Goal: Find specific fact: Find specific fact

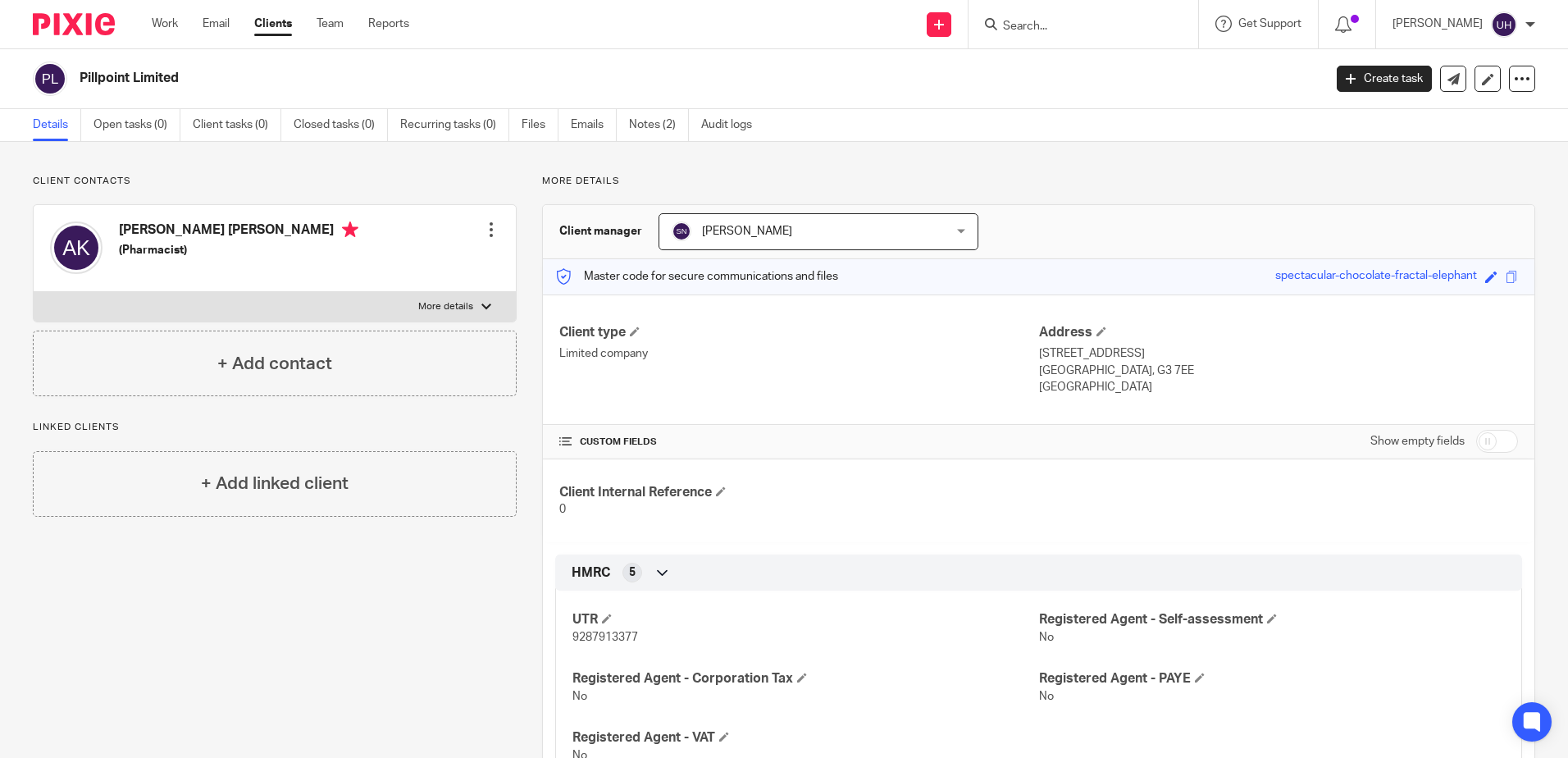
drag, startPoint x: 1169, startPoint y: 23, endPoint x: 1098, endPoint y: 30, distance: 71.3
click at [1159, 26] on form at bounding box center [1089, 25] width 175 height 21
click at [1074, 20] on input "Search" at bounding box center [1075, 27] width 148 height 15
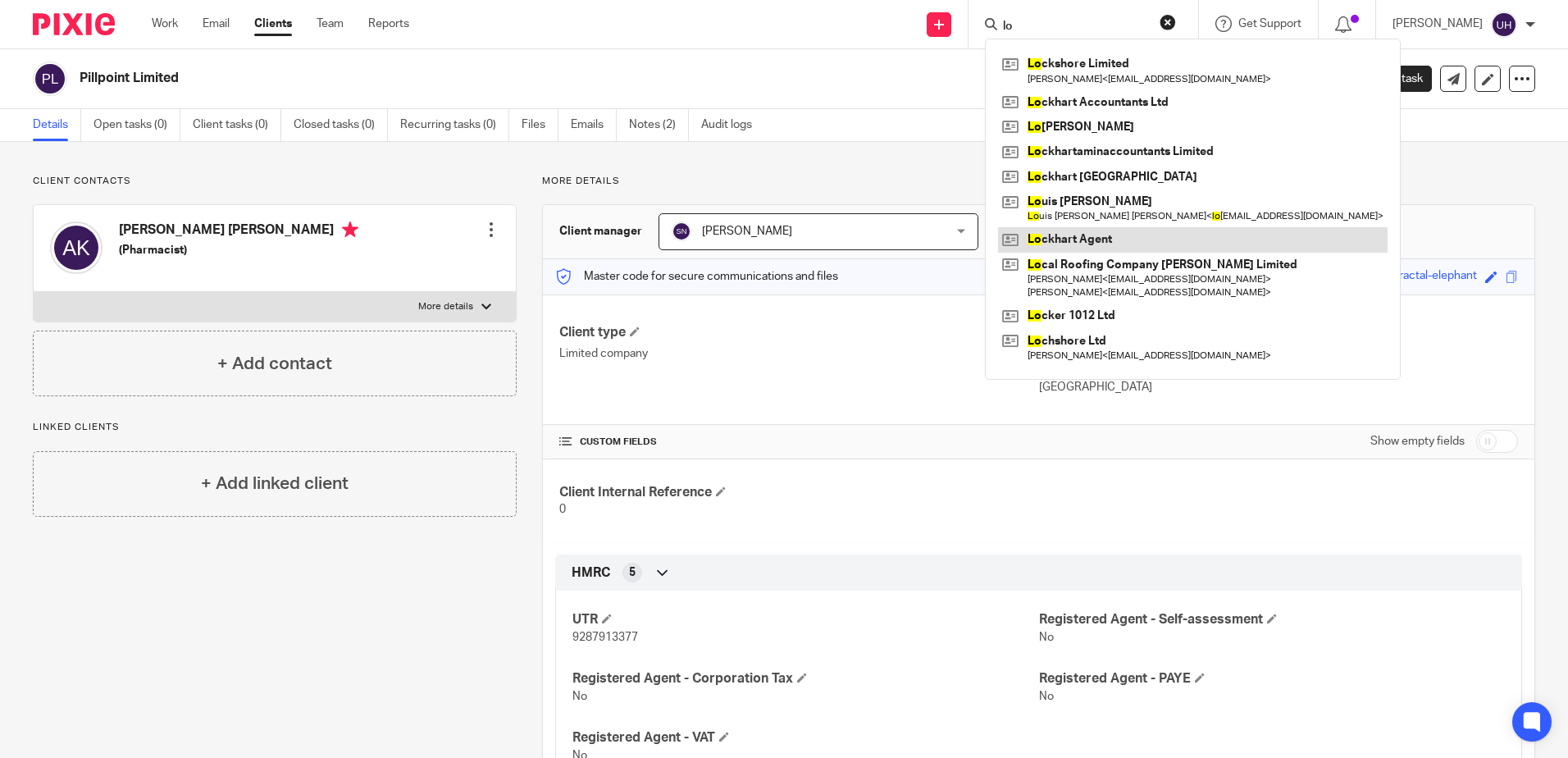
type input "lo"
click at [1129, 235] on link at bounding box center [1193, 239] width 390 height 25
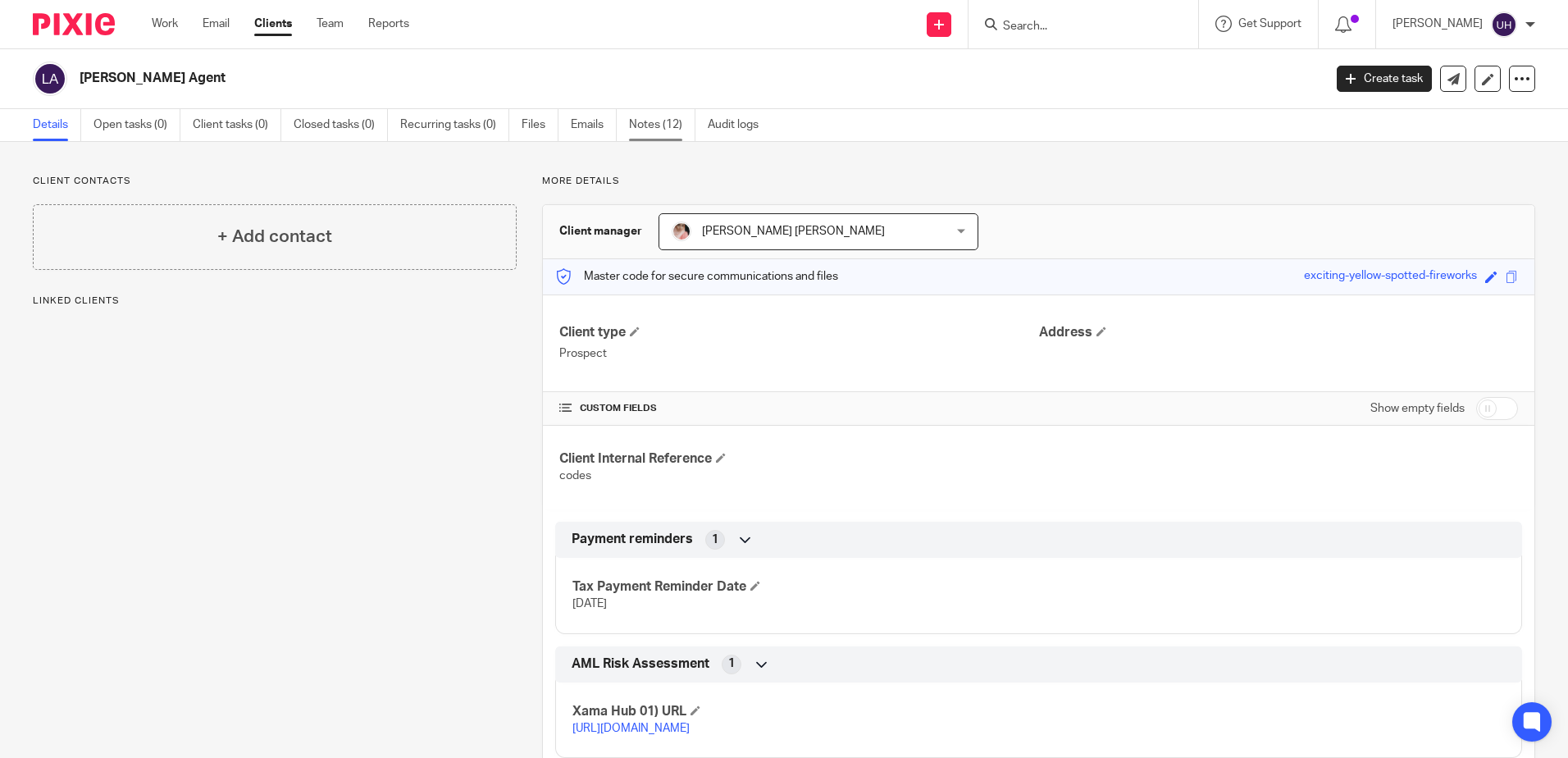
click at [670, 131] on link "Notes (12)" at bounding box center [662, 125] width 66 height 32
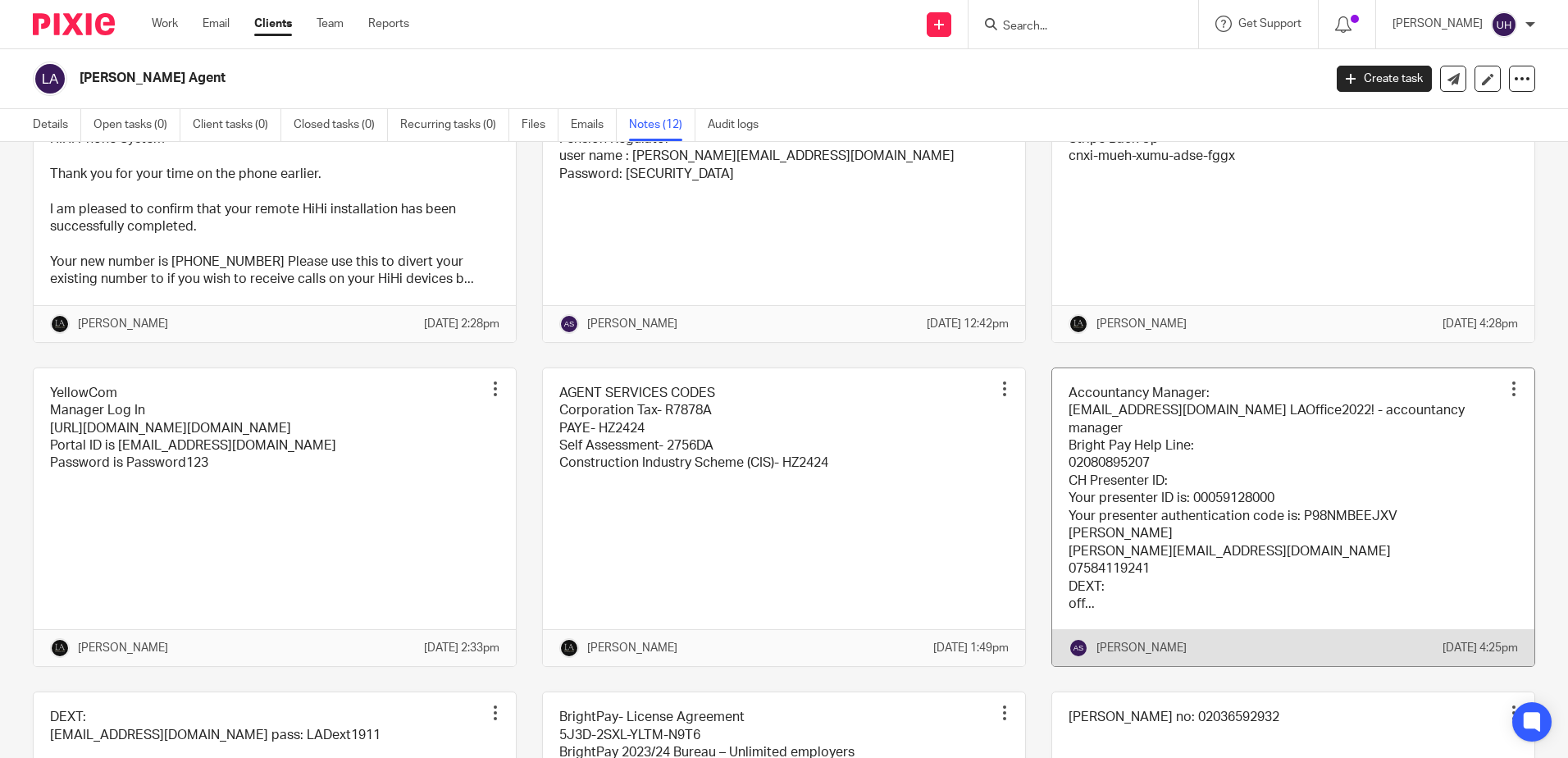
scroll to position [164, 0]
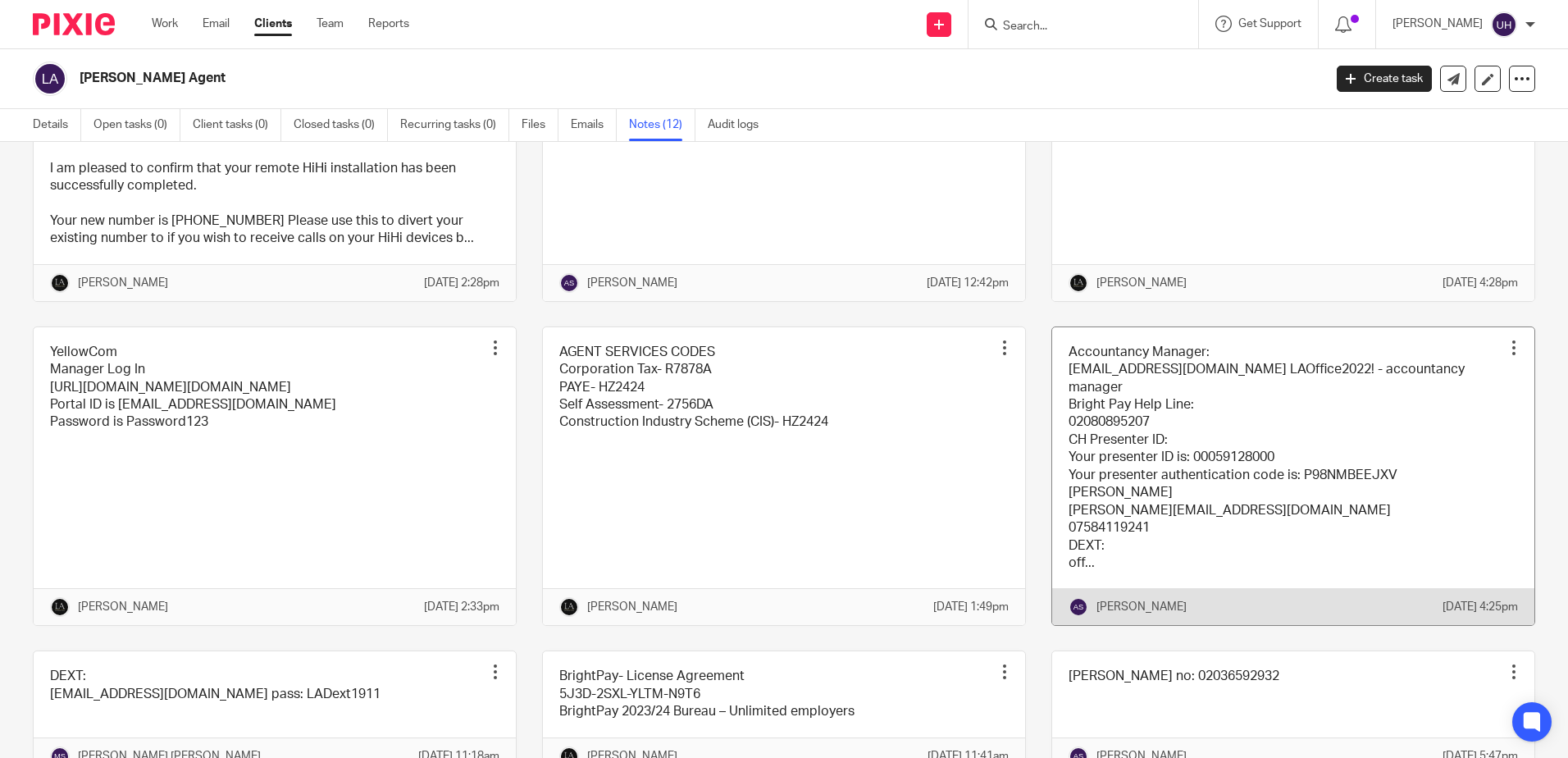
click at [1175, 432] on link at bounding box center [1293, 477] width 482 height 299
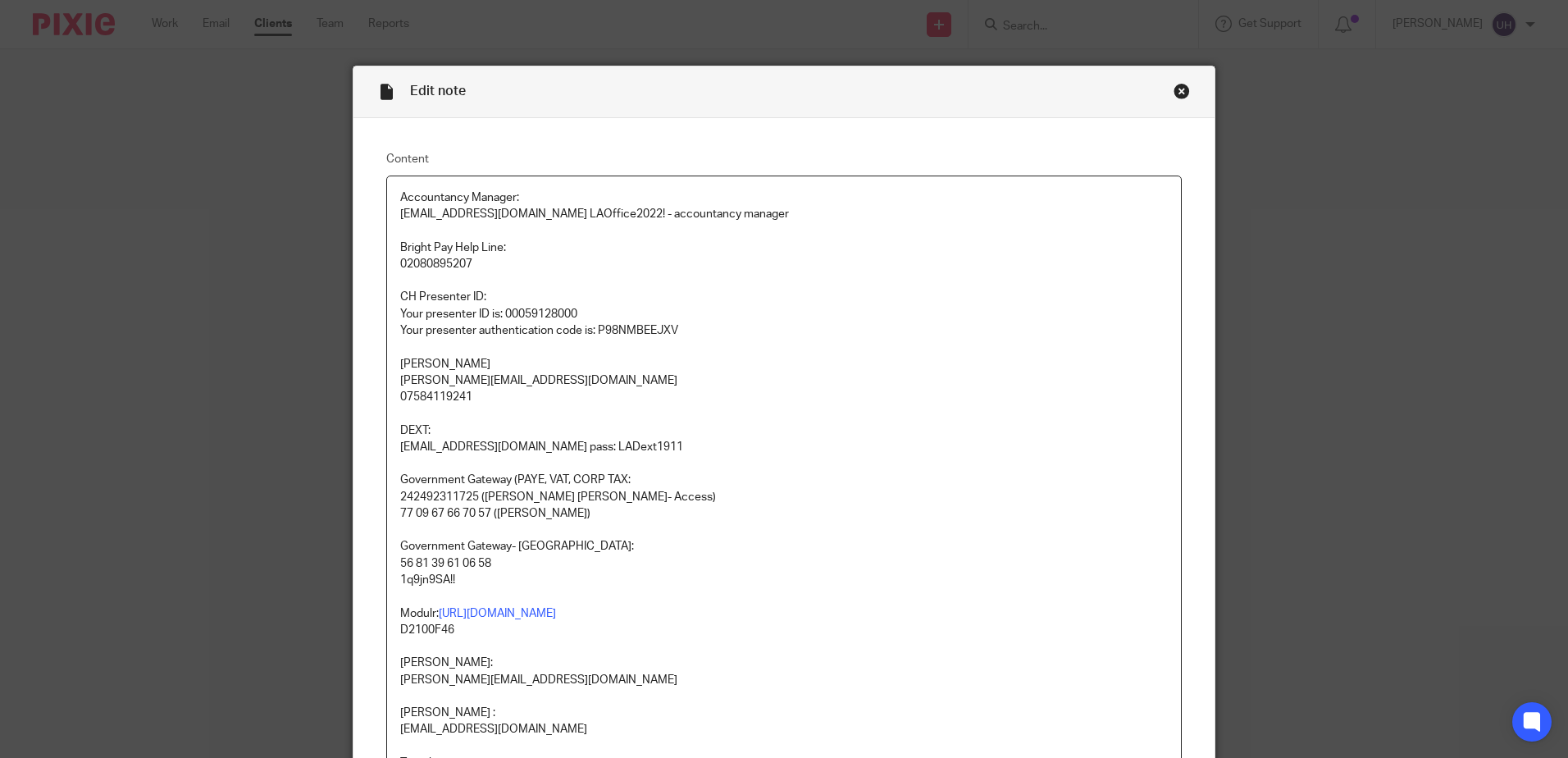
scroll to position [246, 0]
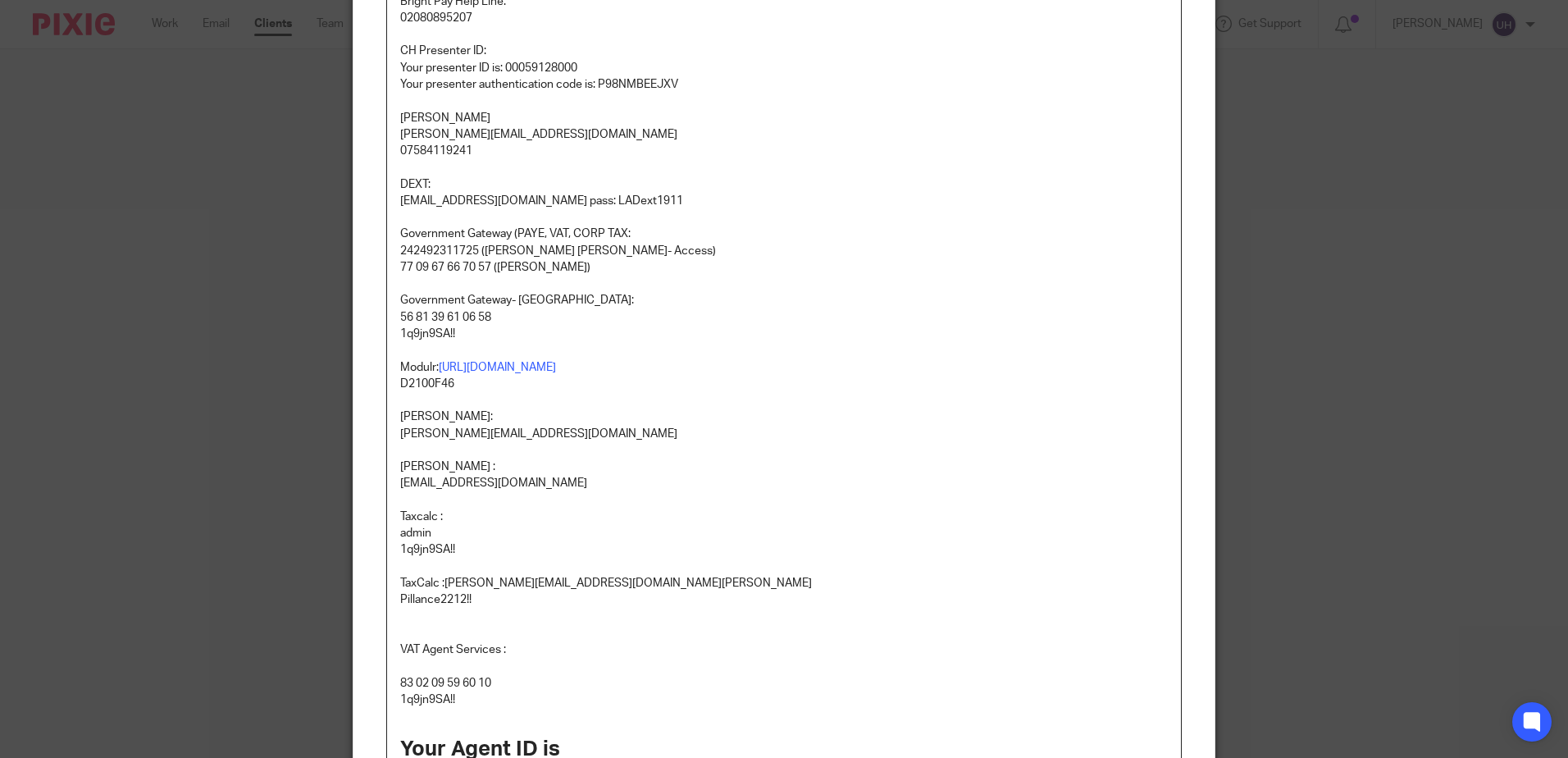
click at [452, 314] on p "56 81 39 61 06 58" at bounding box center [784, 317] width 768 height 16
copy p "56 81 39 61 06 58"
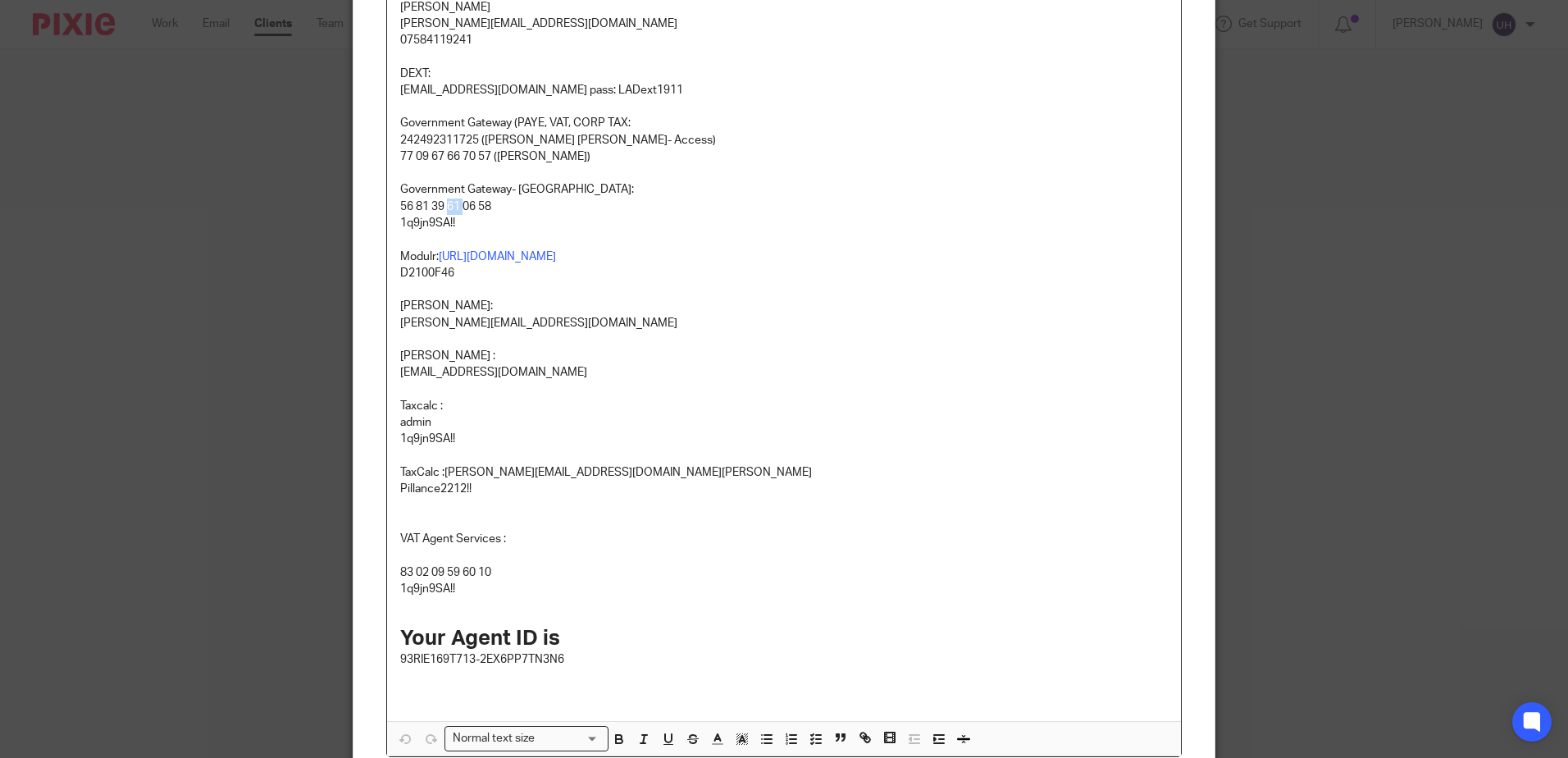
scroll to position [524, 0]
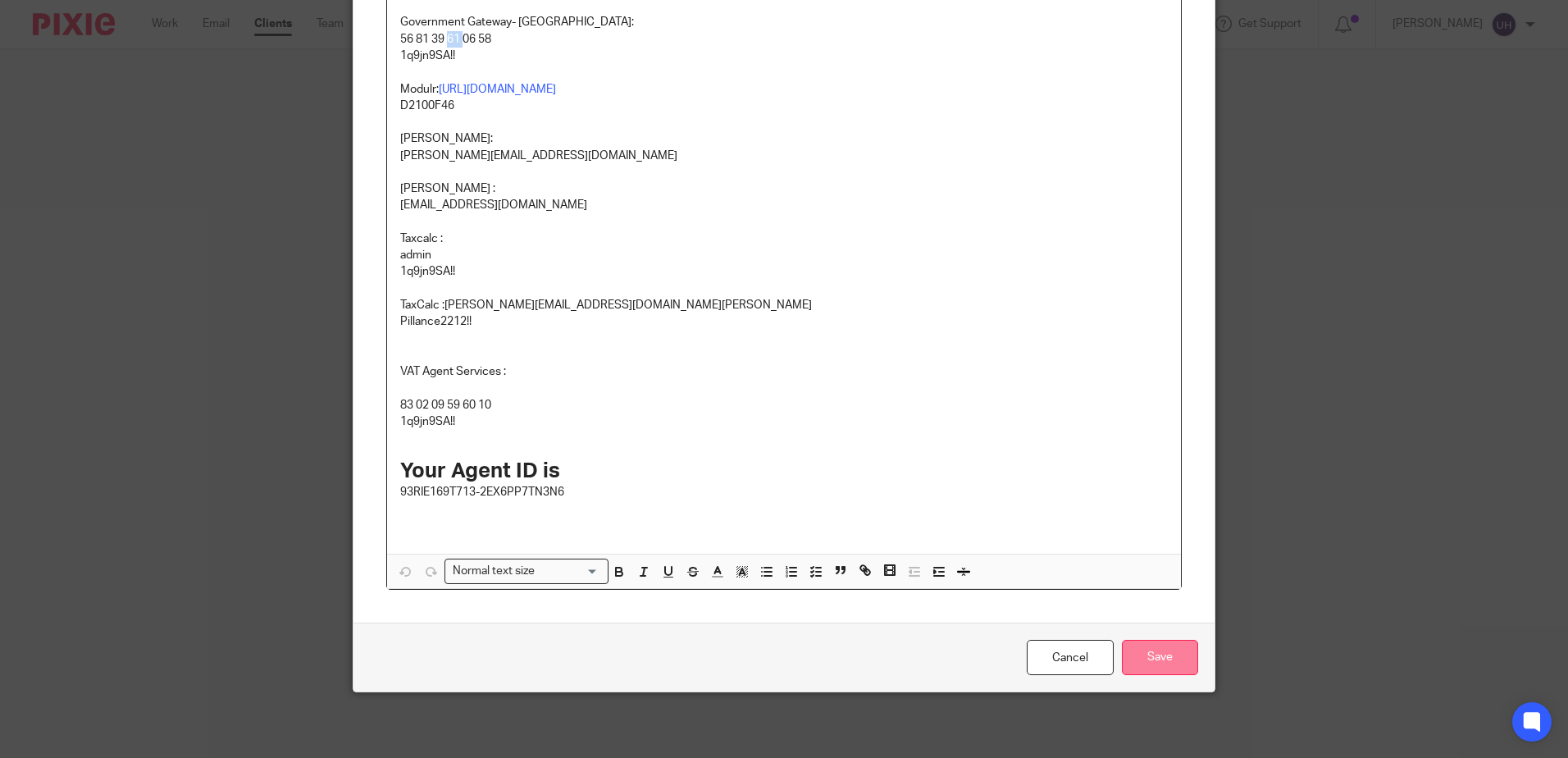
click at [1164, 658] on input "Save" at bounding box center [1159, 657] width 77 height 35
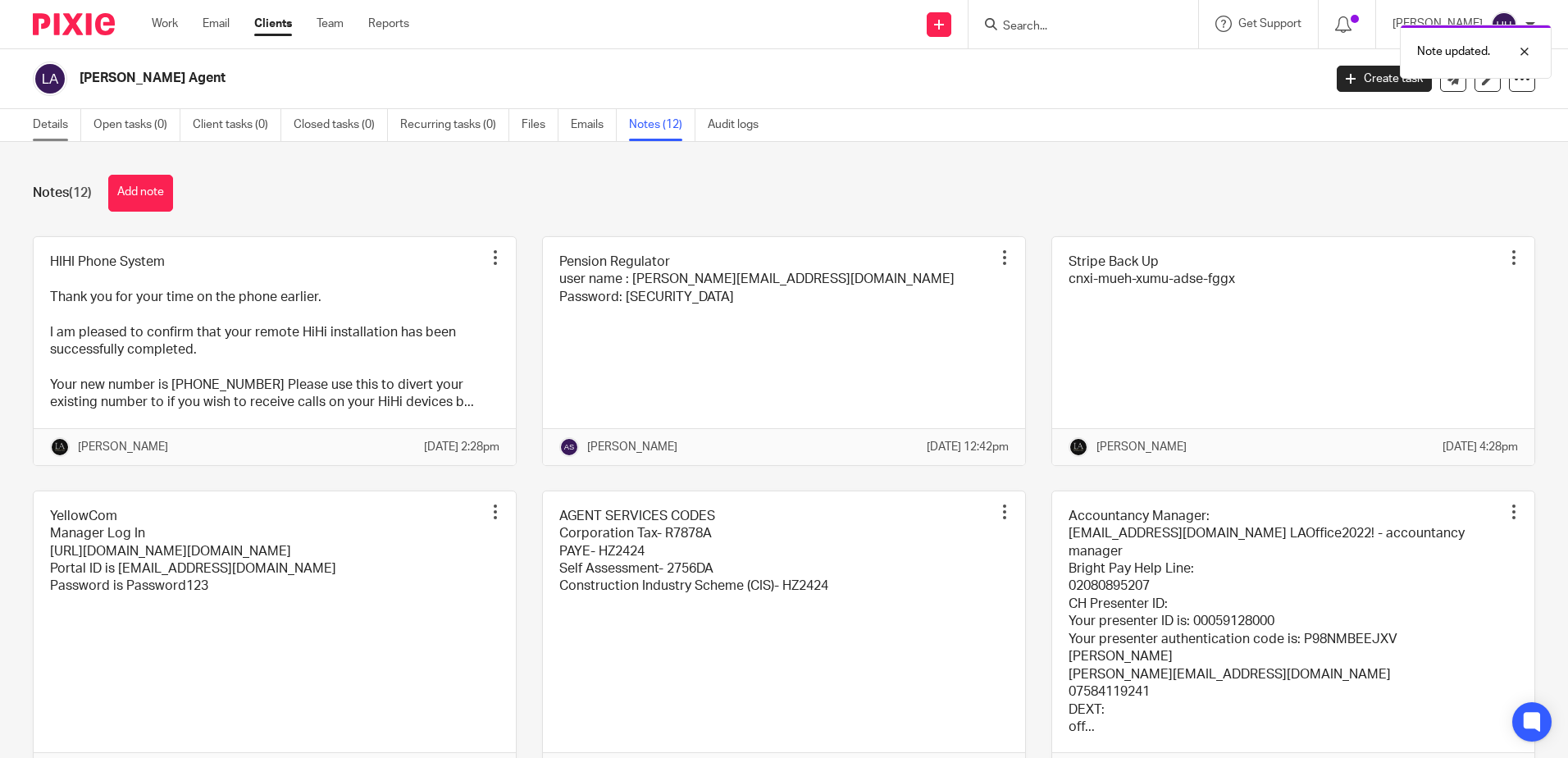
click at [40, 125] on link "Details" at bounding box center [57, 125] width 48 height 32
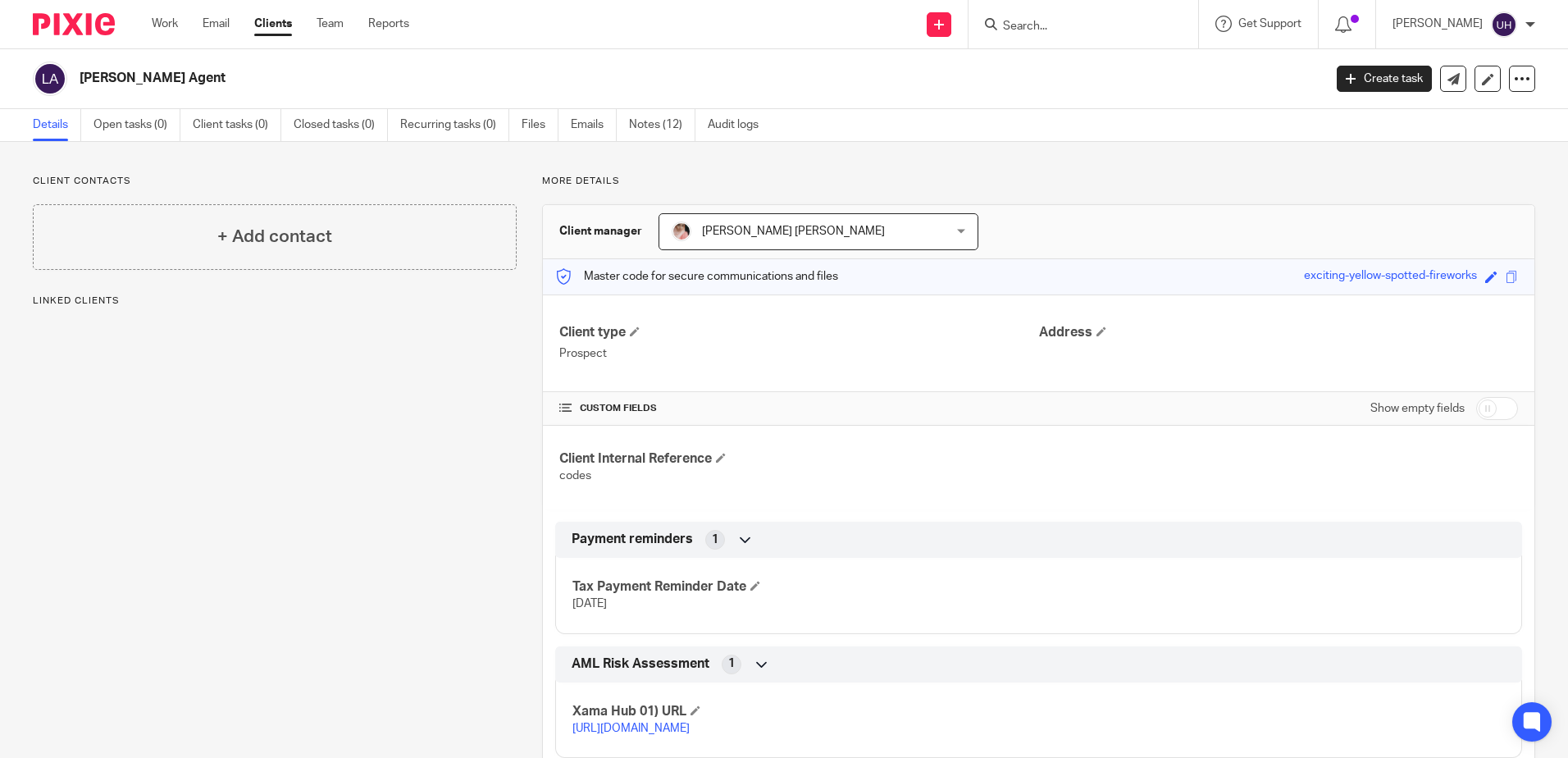
click at [1037, 31] on input "Search" at bounding box center [1075, 27] width 148 height 15
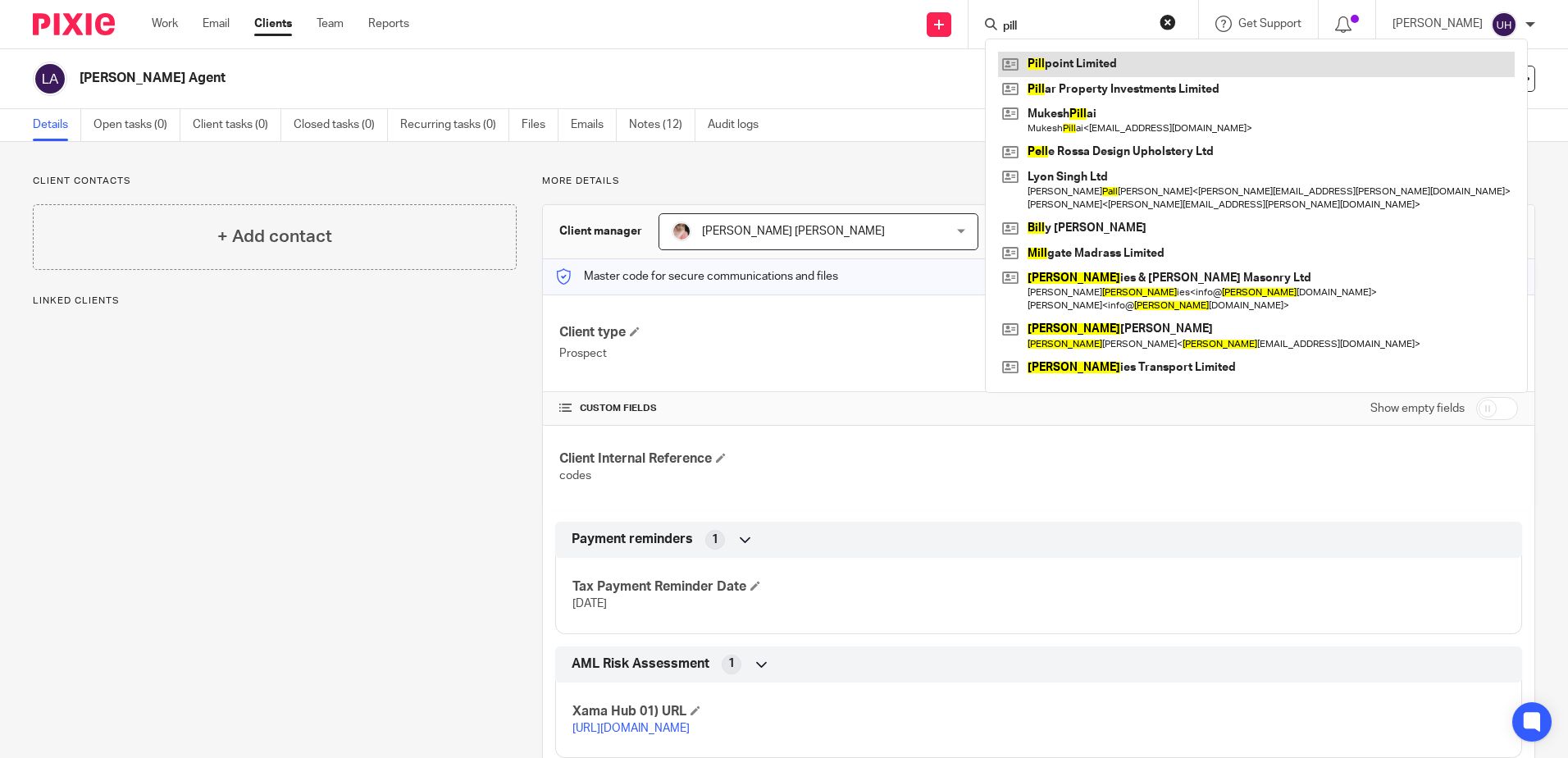
type input "pill"
click at [1053, 53] on link at bounding box center [1256, 64] width 516 height 25
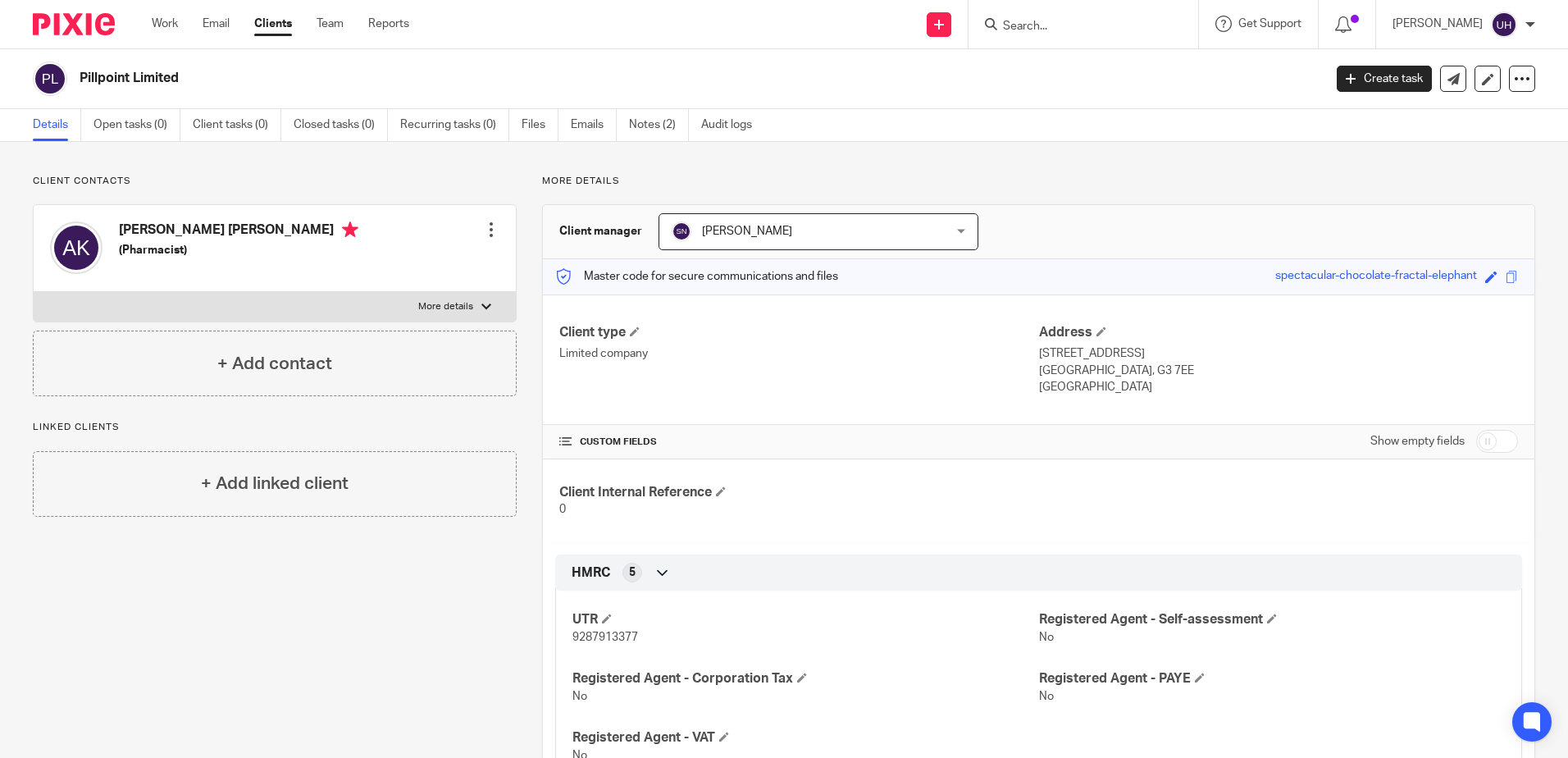
click at [1029, 27] on input "Search" at bounding box center [1075, 27] width 148 height 15
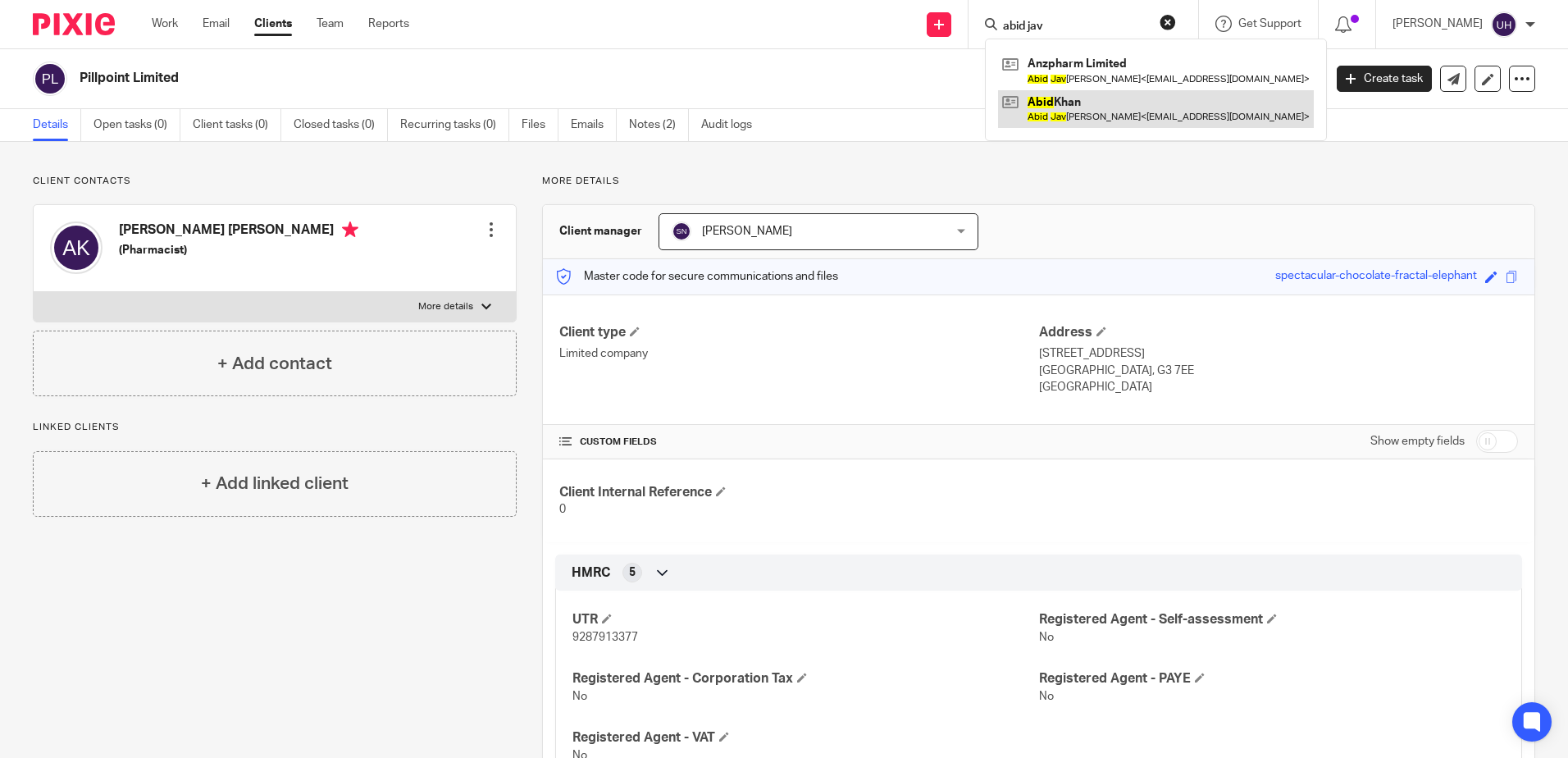
type input "abid jav"
click at [1095, 117] on link at bounding box center [1156, 109] width 316 height 38
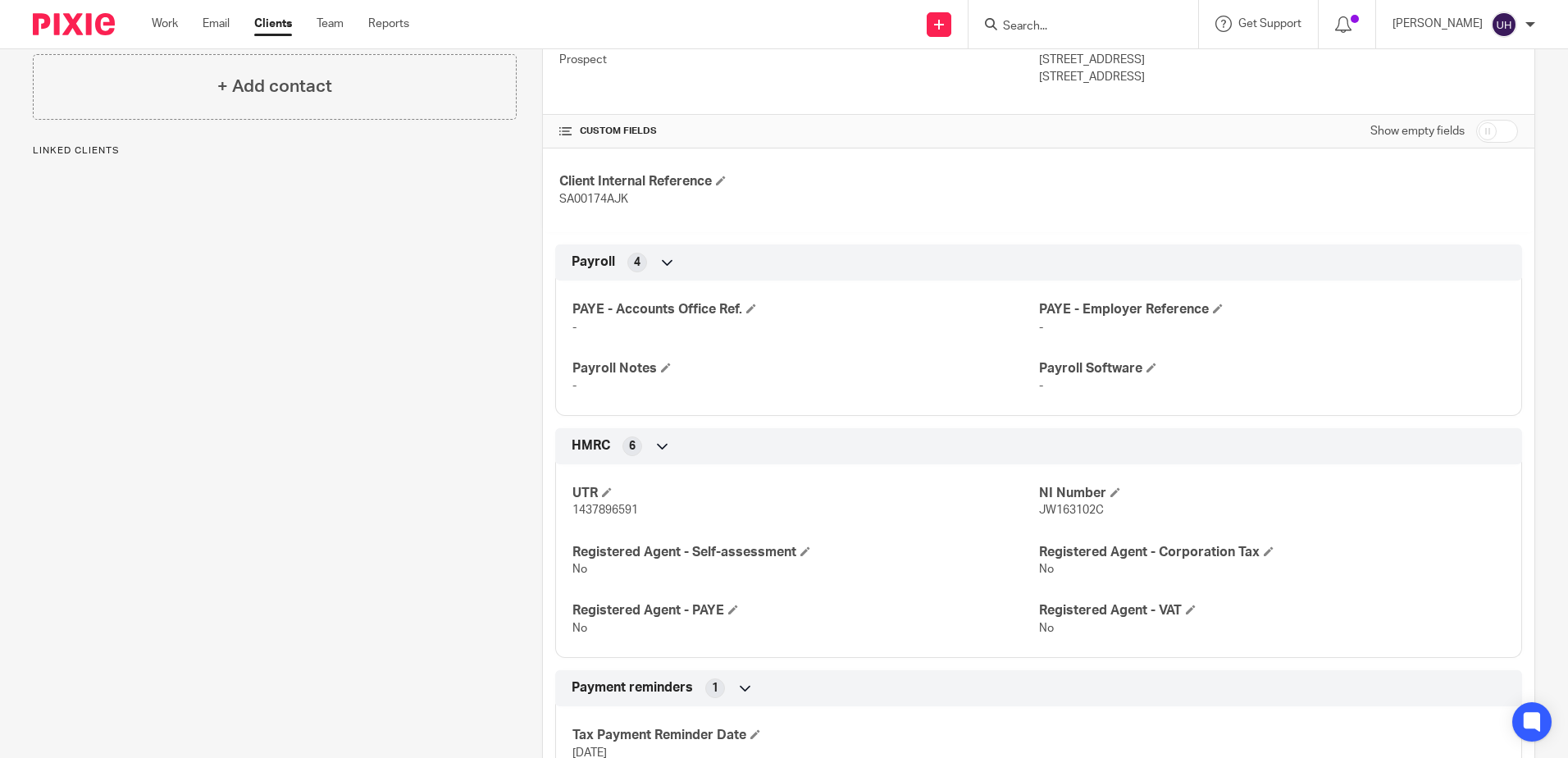
scroll to position [328, 0]
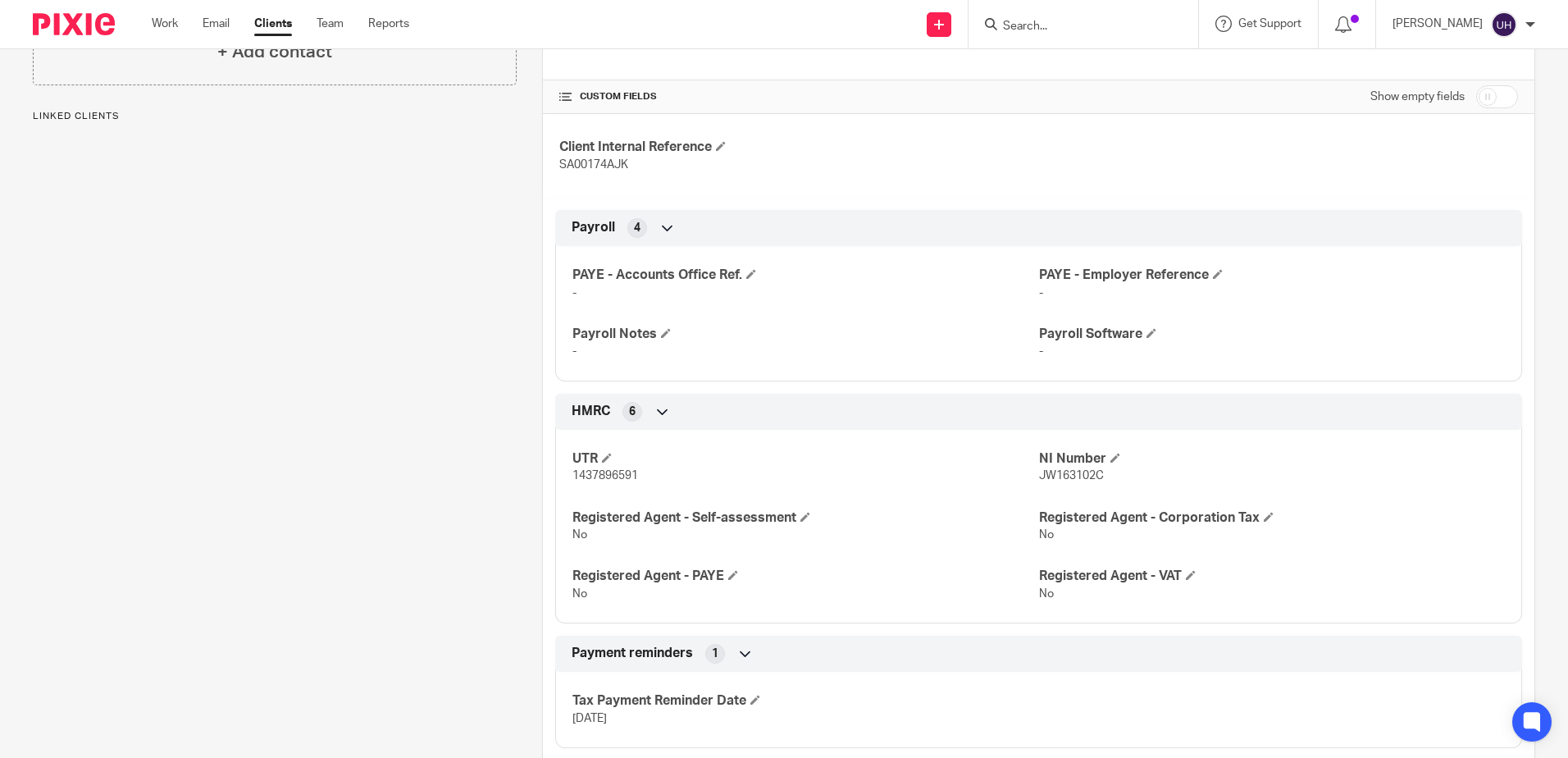
click at [1063, 480] on span "JW163102C" at bounding box center [1071, 476] width 64 height 11
copy span "JW163102C"
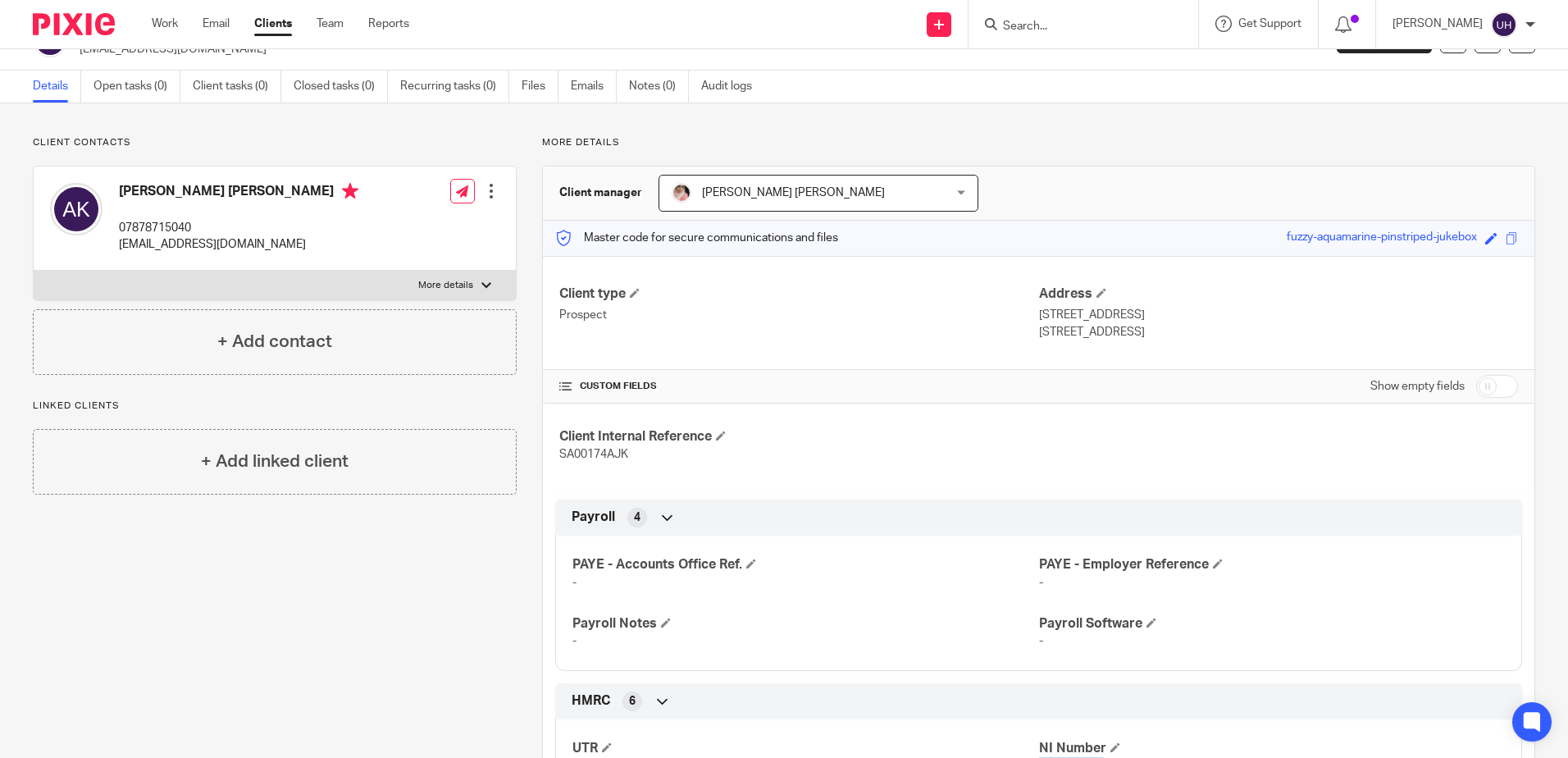
scroll to position [0, 0]
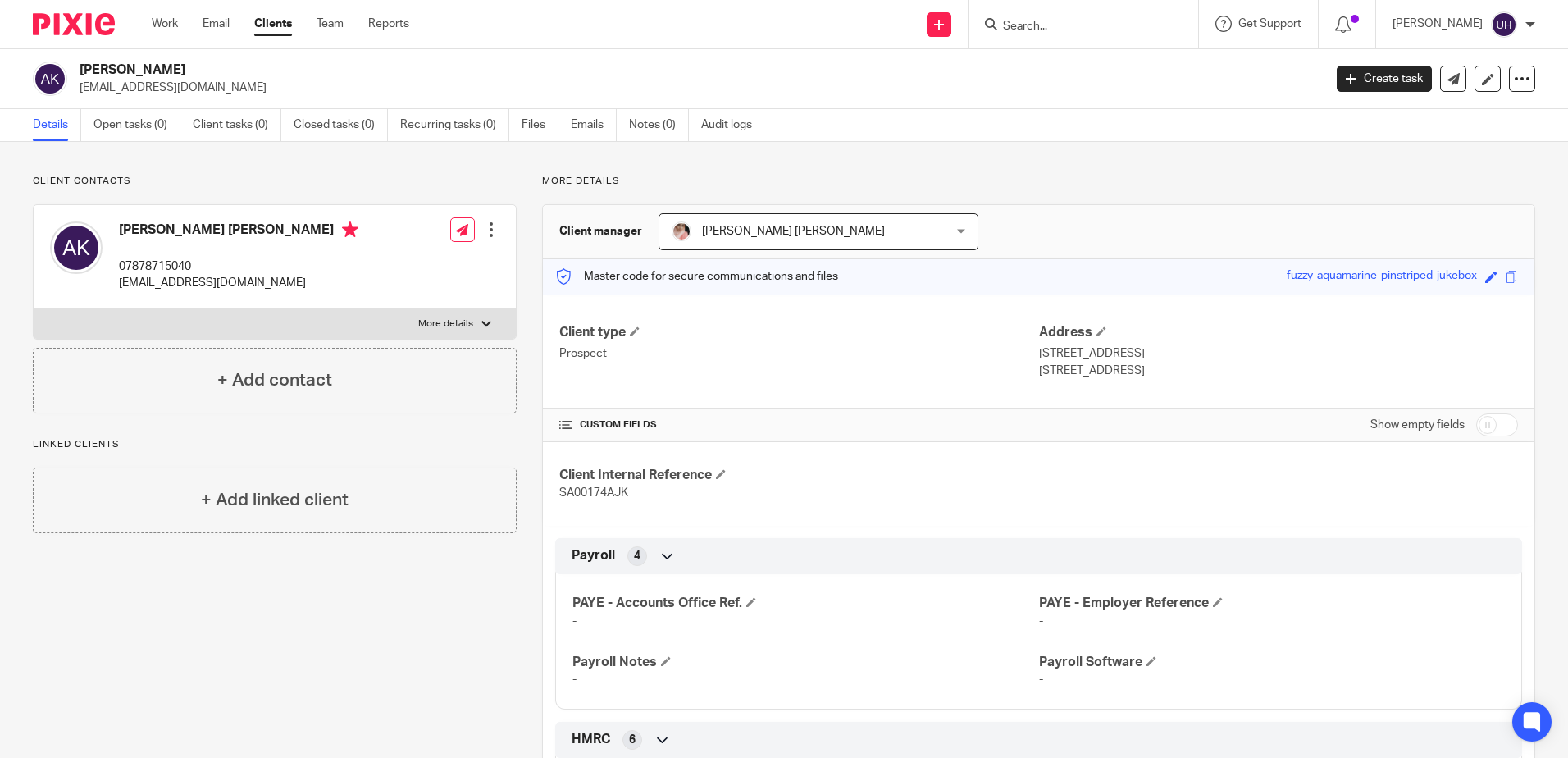
click at [1109, 27] on input "Search" at bounding box center [1075, 27] width 148 height 15
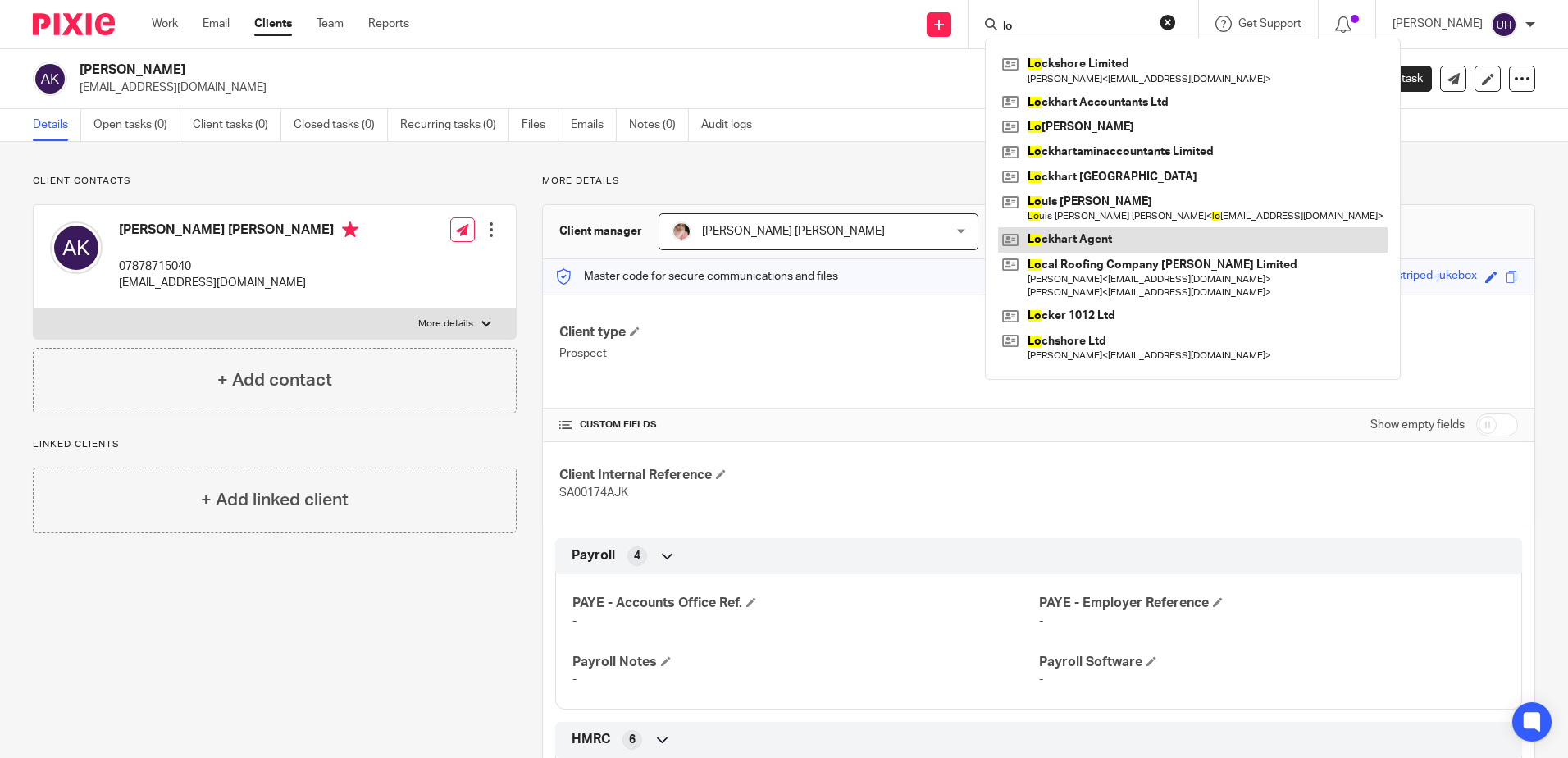
type input "lo"
click at [1093, 244] on link at bounding box center [1193, 239] width 390 height 25
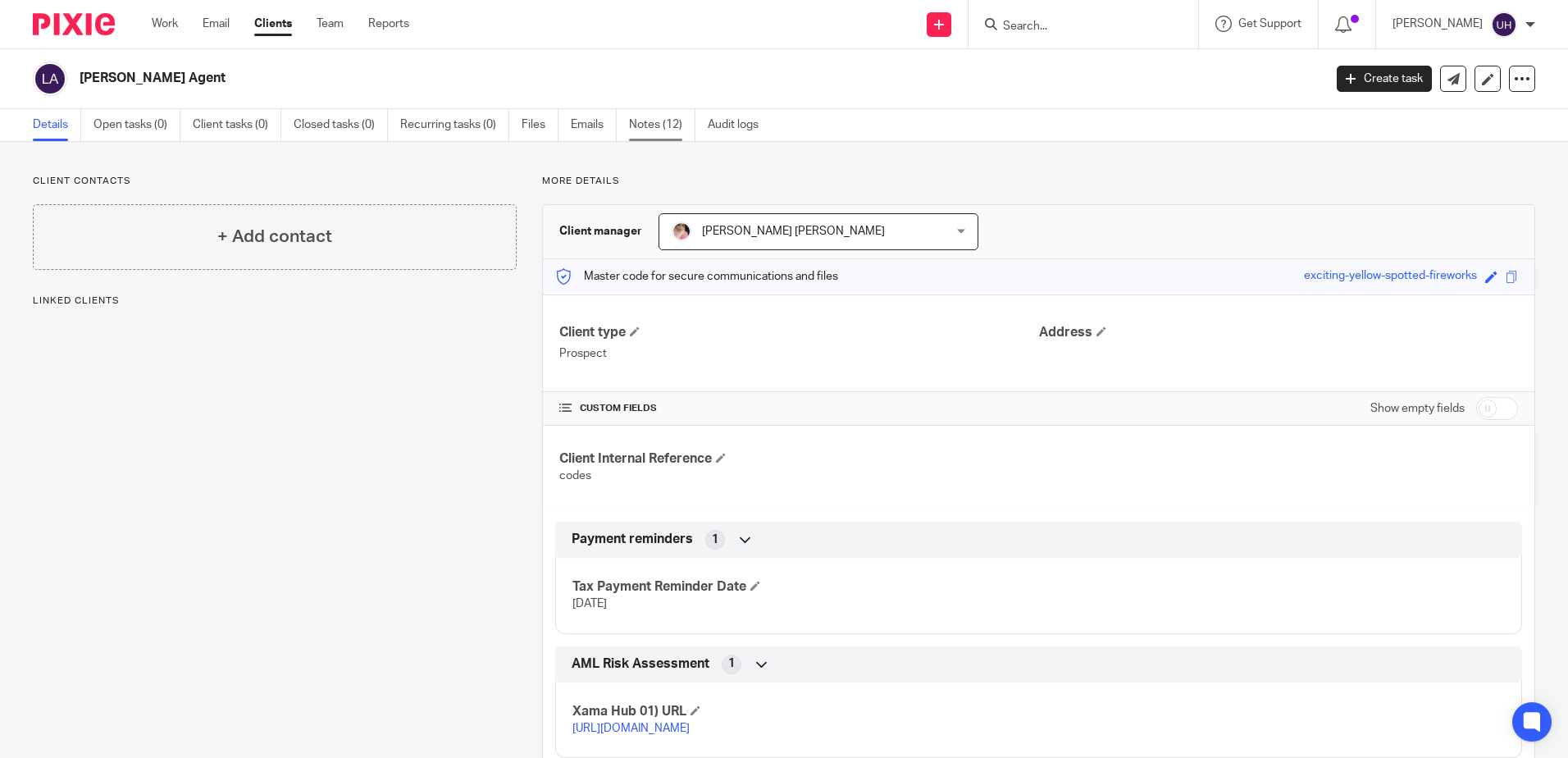
click at [683, 121] on link "Notes (12)" at bounding box center [662, 125] width 66 height 32
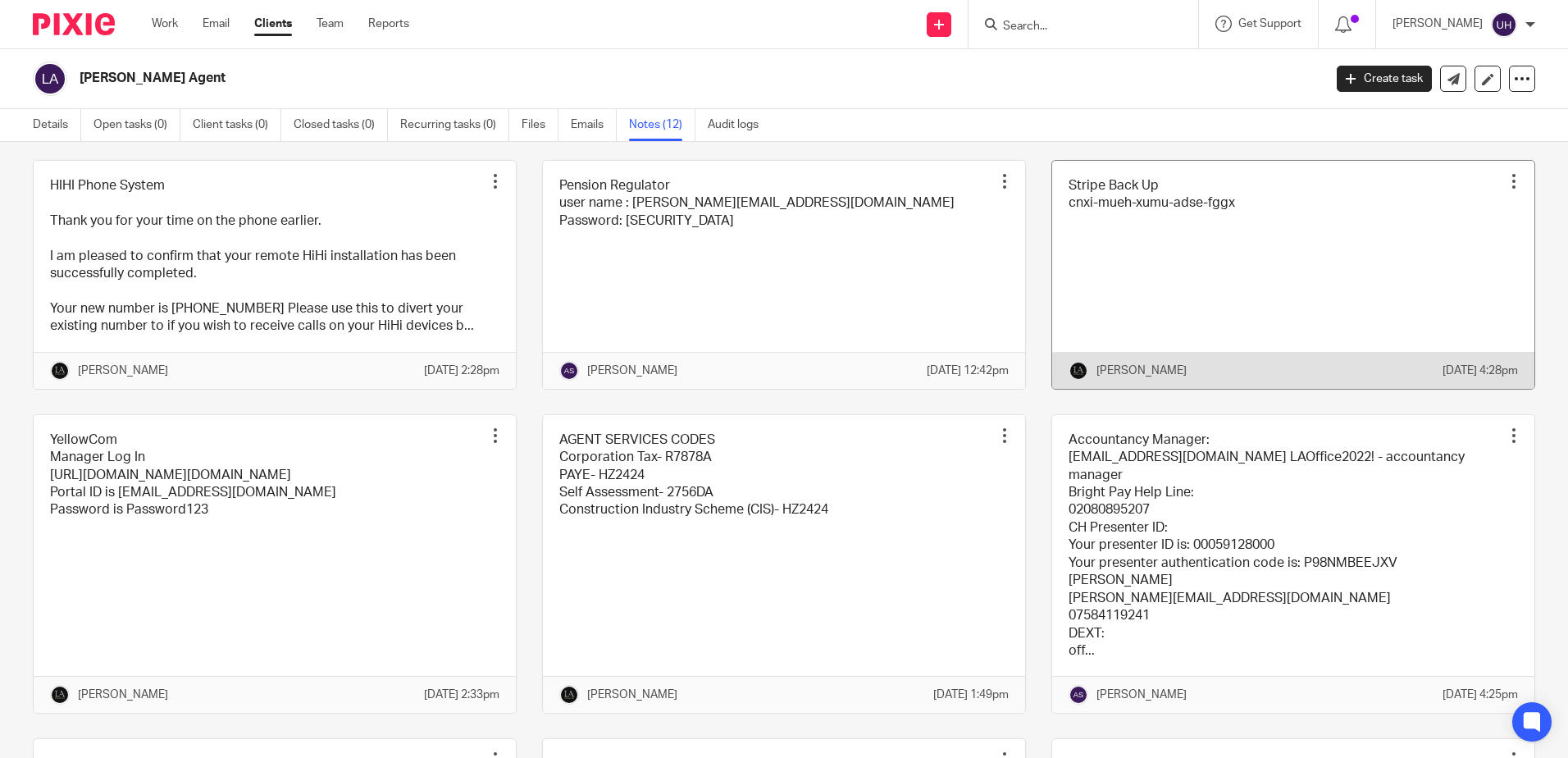
scroll to position [246, 0]
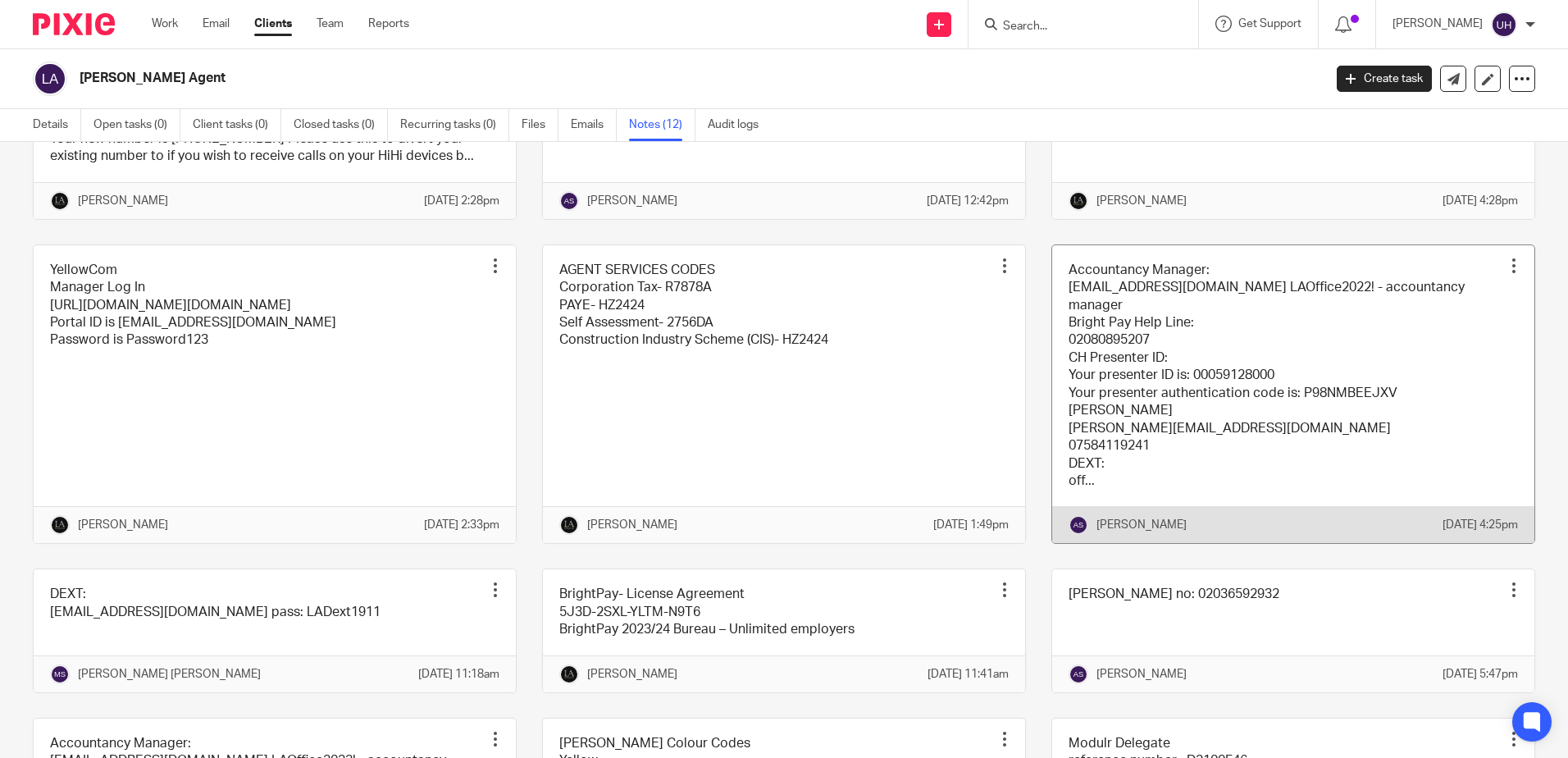
click at [1130, 404] on link at bounding box center [1293, 395] width 482 height 299
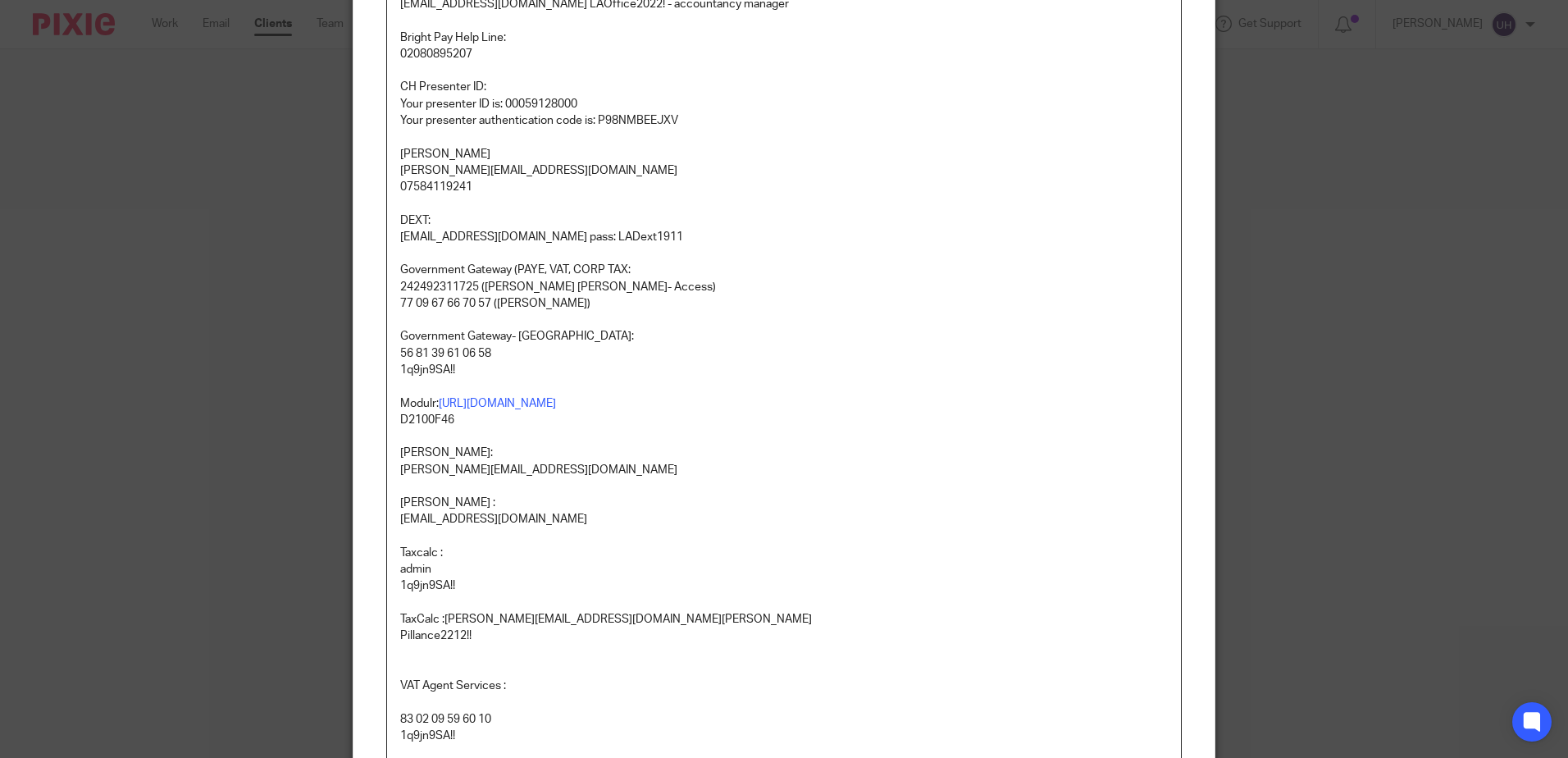
scroll to position [246, 0]
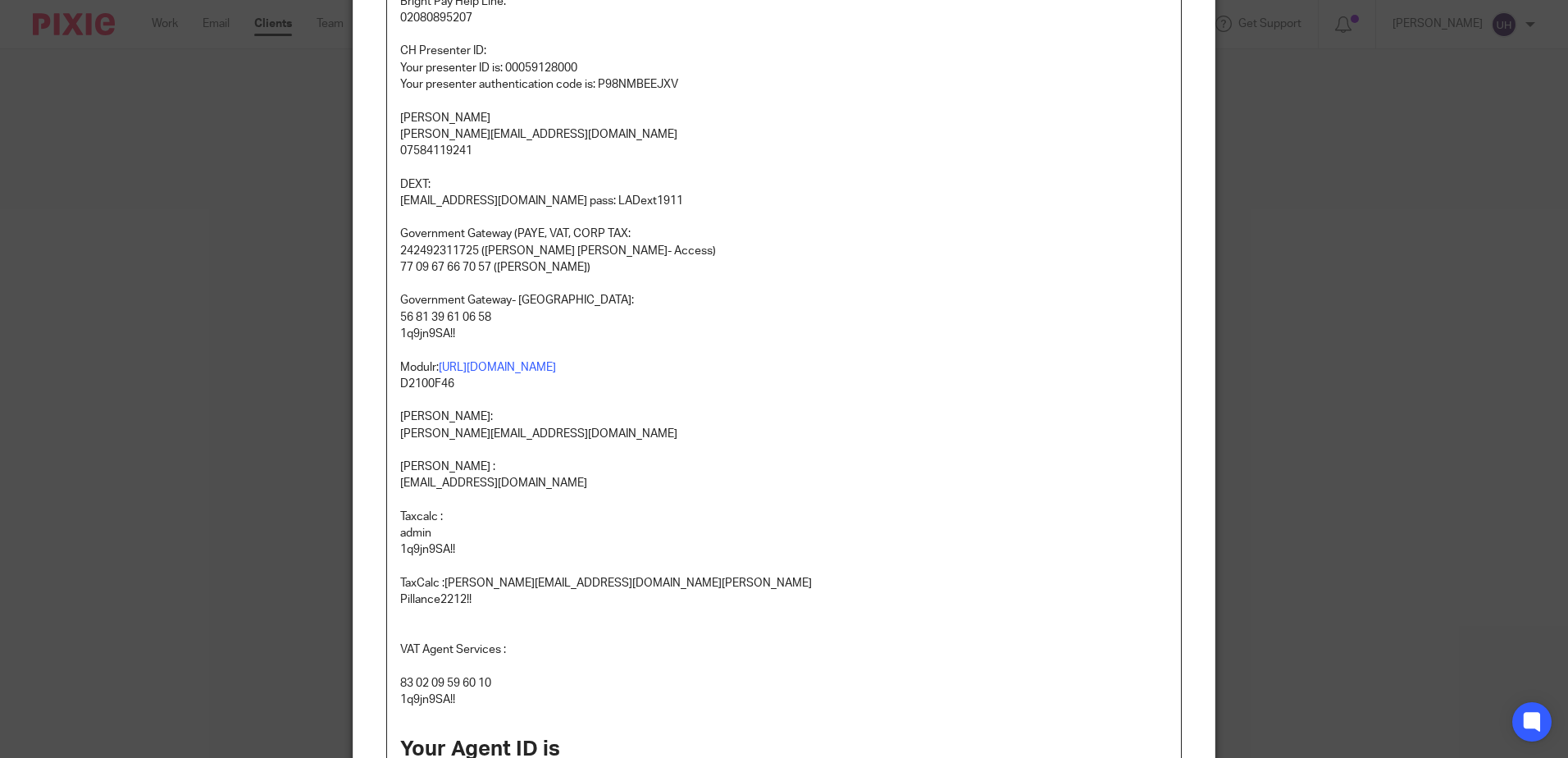
drag, startPoint x: 507, startPoint y: 318, endPoint x: 377, endPoint y: 309, distance: 130.3
click at [377, 309] on div "Content Accountancy Manager: [EMAIL_ADDRESS][DOMAIN_NAME] LAOffice2022! - accou…" at bounding box center [784, 387] width 861 height 1030
copy p "56 81 39 61 06 58"
drag, startPoint x: 451, startPoint y: 332, endPoint x: 397, endPoint y: 331, distance: 54.0
click at [400, 331] on p "1q9jn9SA!!" at bounding box center [784, 333] width 768 height 16
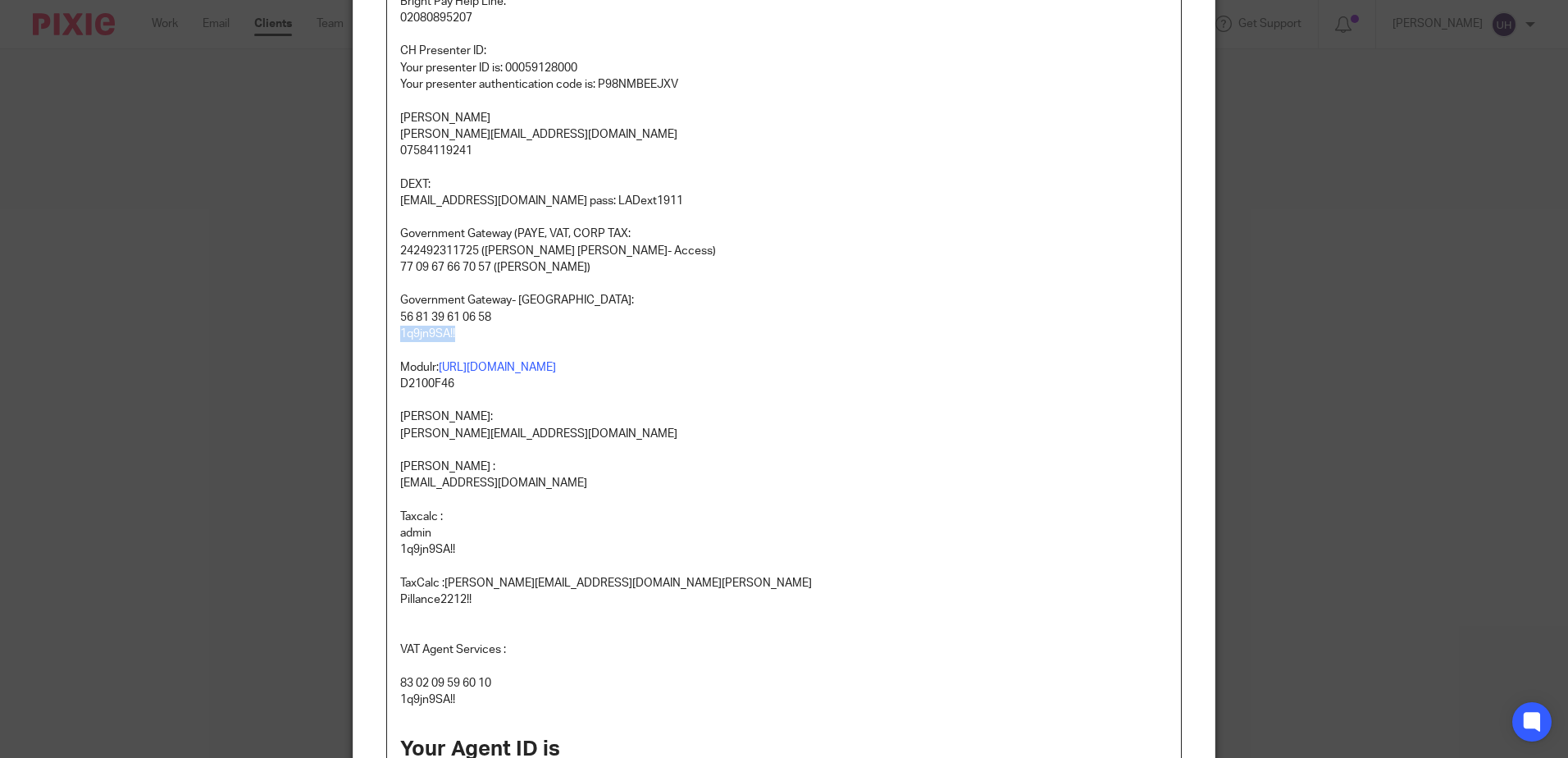
copy p "1q9jn9SA!!"
